Goal: Information Seeking & Learning: Find specific fact

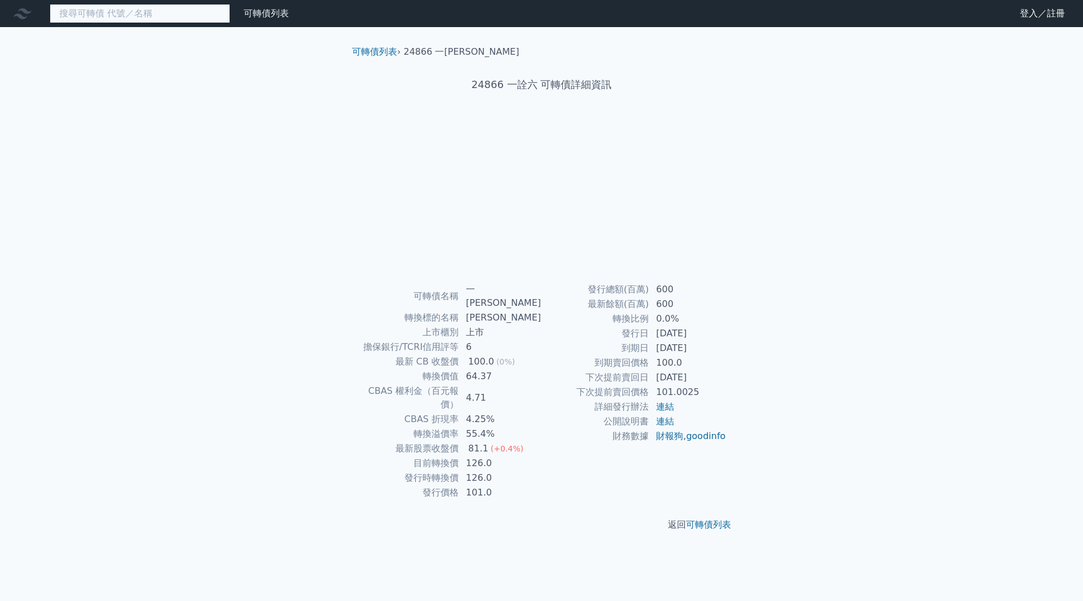
click at [194, 16] on input at bounding box center [140, 13] width 180 height 19
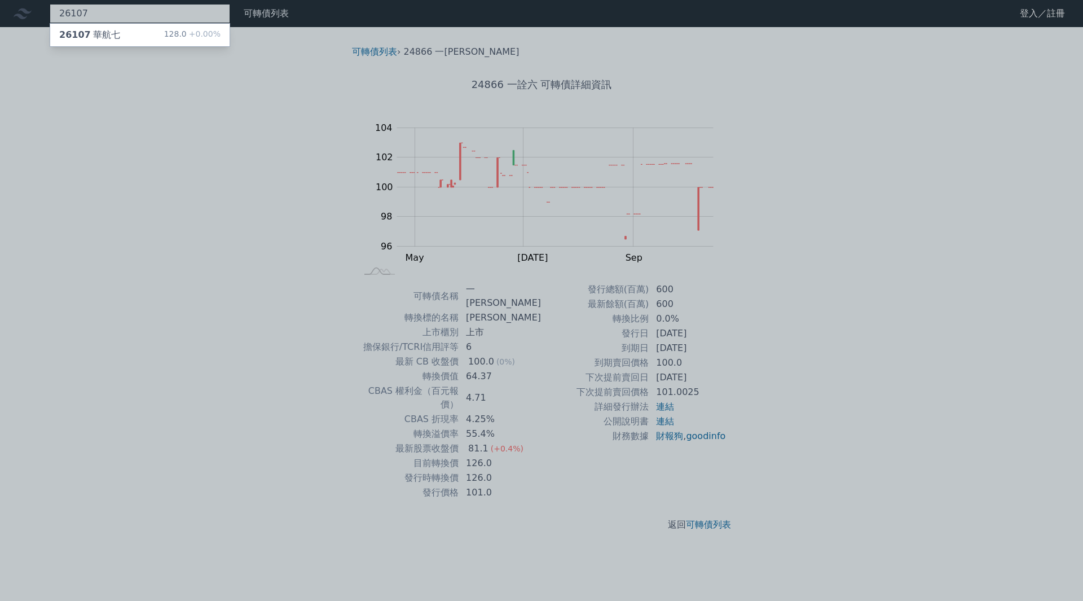
type input "26107"
click at [92, 32] on div "26107 華航七" at bounding box center [89, 35] width 61 height 14
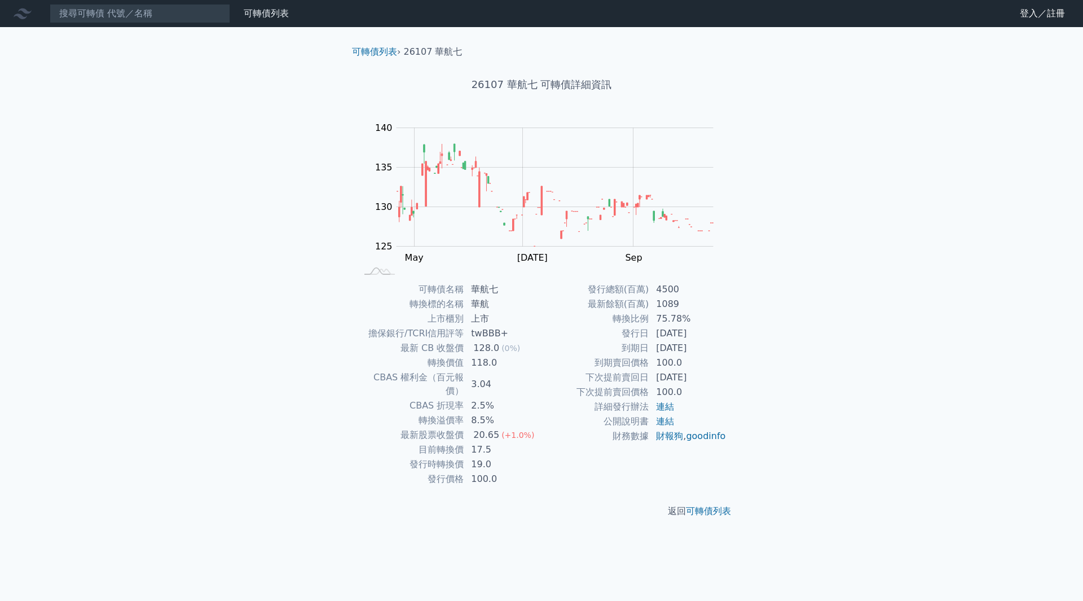
drag, startPoint x: 711, startPoint y: 380, endPoint x: 372, endPoint y: 317, distance: 344.8
click at [372, 317] on div "可轉債名稱 華航七 轉換標的名稱 華航 上市櫃別 上市 擔保銀行/TCRI信用評等 twBBB+ 最新 CB 收盤價 128.0 (0%) 轉換價值 118.…" at bounding box center [541, 384] width 397 height 204
click at [310, 333] on div "可轉債列表 財務數據 可轉債列表 財務數據 登入／註冊 登入／註冊 可轉債列表 › 26107 華航七 26107 華航七 可轉債詳細資訊 Zoom Out …" at bounding box center [541, 300] width 1083 height 601
drag, startPoint x: 735, startPoint y: 376, endPoint x: 542, endPoint y: 376, distance: 192.9
click at [542, 376] on div "可轉債名稱 華航七 轉換標的名稱 華航 上市櫃別 上市 擔保銀行/TCRI信用評等 twBBB+ 最新 CB 收盤價 128.0 (0%) 轉換價值 118.…" at bounding box center [541, 384] width 397 height 204
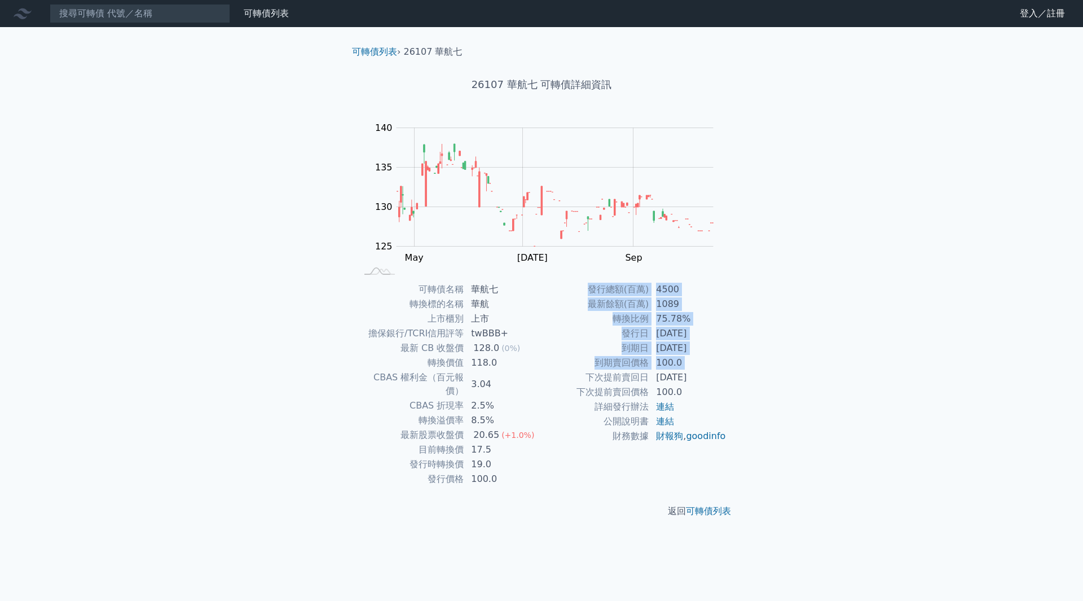
click at [770, 353] on div "可轉債列表 財務數據 可轉債列表 財務數據 登入／註冊 登入／註冊 可轉債列表 › 26107 華航七 26107 華航七 可轉債詳細資訊 Zoom Out …" at bounding box center [541, 300] width 1083 height 601
drag, startPoint x: 773, startPoint y: 183, endPoint x: 392, endPoint y: 99, distance: 390.4
click at [388, 108] on div "可轉債列表 財務數據 可轉債列表 財務數據 登入／註冊 登入／註冊 可轉債列表 › 26107 華航七 26107 華航七 可轉債詳細資訊 Zoom Out …" at bounding box center [541, 300] width 1083 height 601
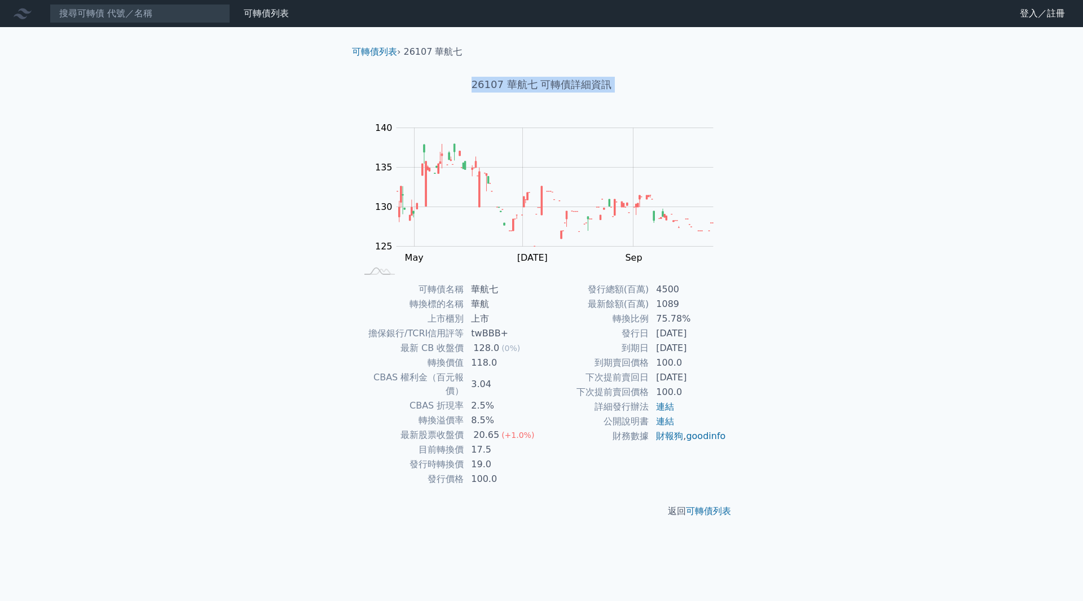
click at [290, 83] on div "可轉債列表 財務數據 可轉債列表 財務數據 登入／註冊 登入／註冊 可轉債列表 › 26107 華航七 26107 華航七 可轉債詳細資訊 Zoom Out …" at bounding box center [541, 300] width 1083 height 601
drag, startPoint x: 771, startPoint y: 497, endPoint x: 748, endPoint y: 497, distance: 23.1
click at [748, 497] on div "可轉債列表 財務數據 可轉債列表 財務數據 登入／註冊 登入／註冊 可轉債列表 › 26107 華航七 26107 華航七 可轉債詳細資訊 Zoom Out …" at bounding box center [541, 300] width 1083 height 601
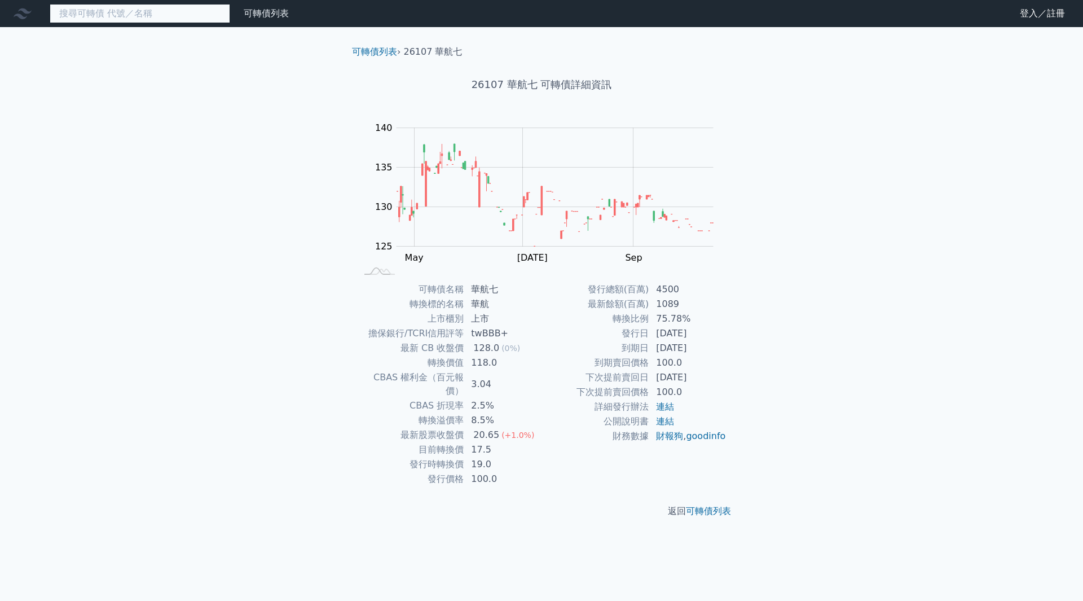
click at [147, 16] on input at bounding box center [140, 13] width 180 height 19
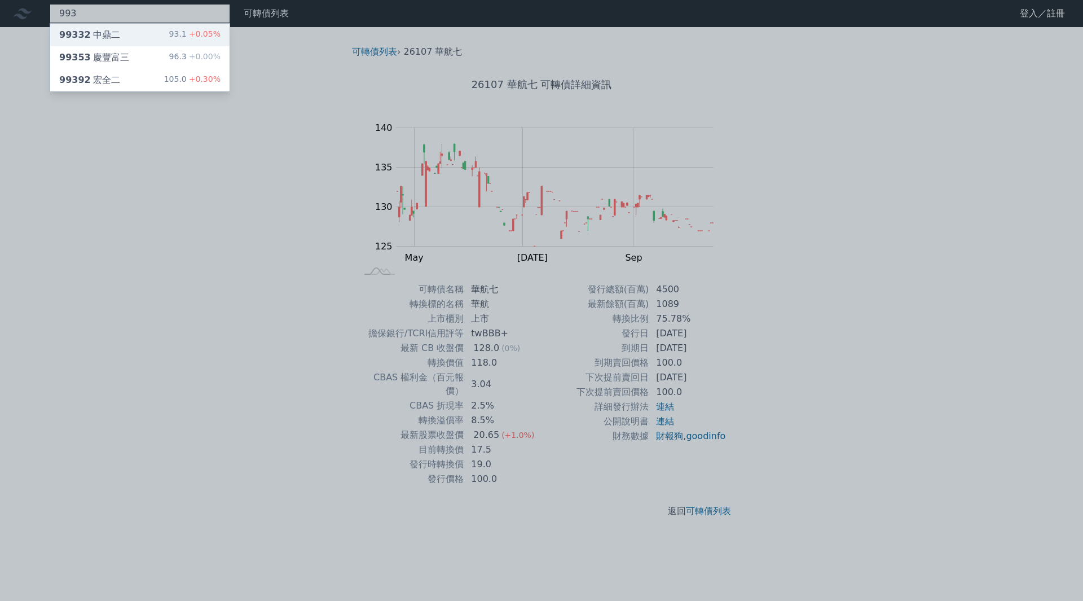
type input "993"
click at [109, 30] on div "99332 中鼎二" at bounding box center [89, 35] width 61 height 14
